Goal: Task Accomplishment & Management: Use online tool/utility

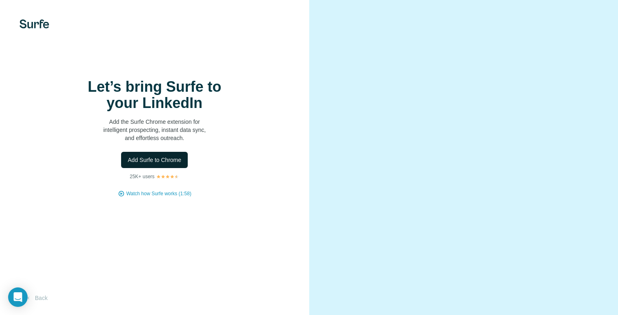
click at [167, 164] on span "Add Surfe to Chrome" at bounding box center [155, 160] width 54 height 8
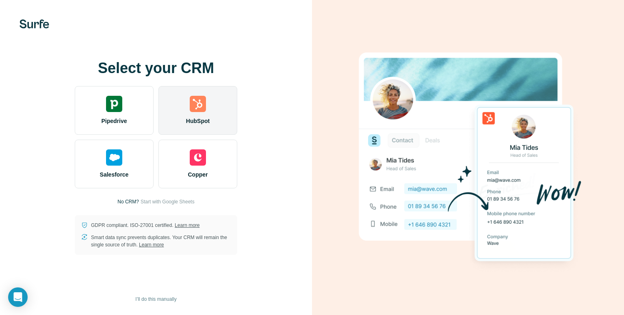
click at [193, 106] on img at bounding box center [198, 104] width 16 height 16
